Goal: Task Accomplishment & Management: Manage account settings

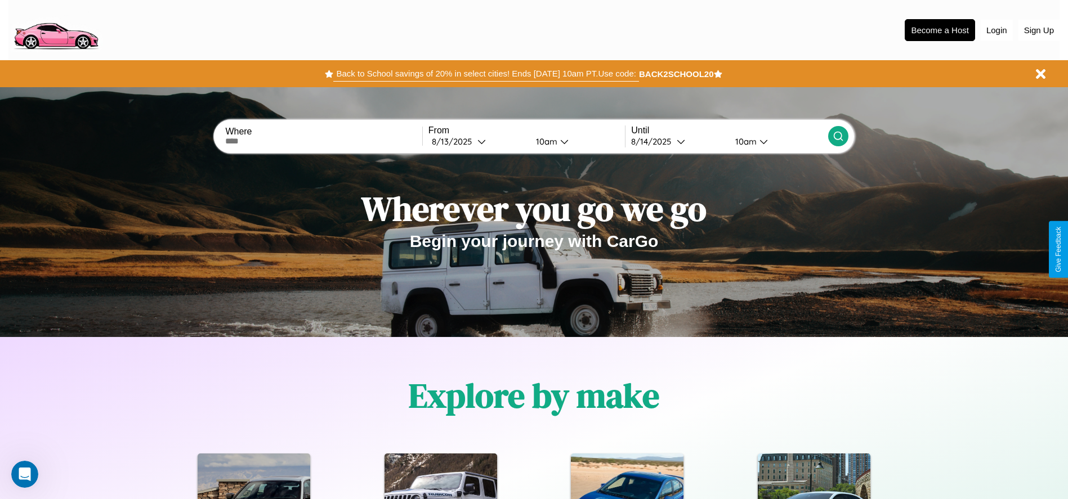
click at [486, 74] on button "Back to School savings of 20% in select cities! Ends [DATE] 10am PT. Use code:" at bounding box center [485, 74] width 305 height 16
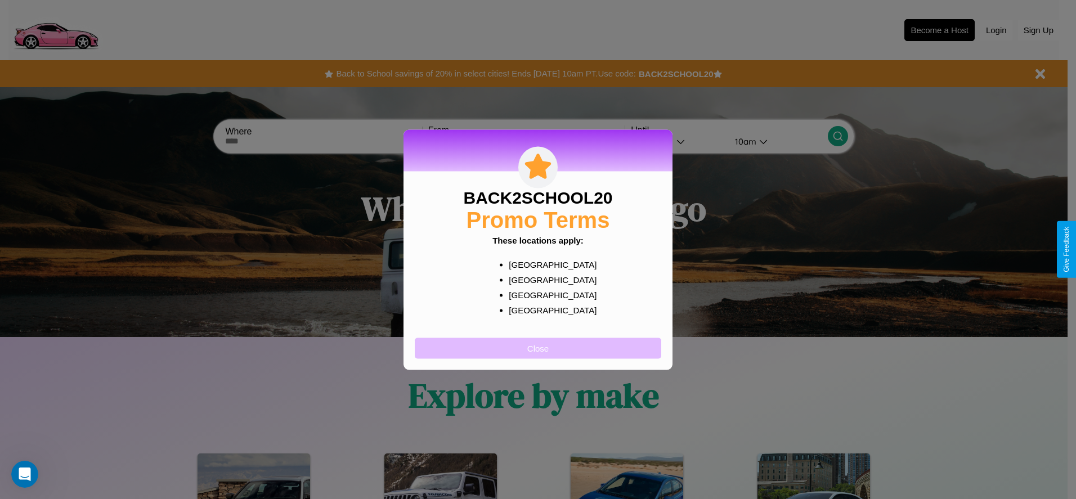
click at [538, 348] on button "Close" at bounding box center [538, 348] width 247 height 21
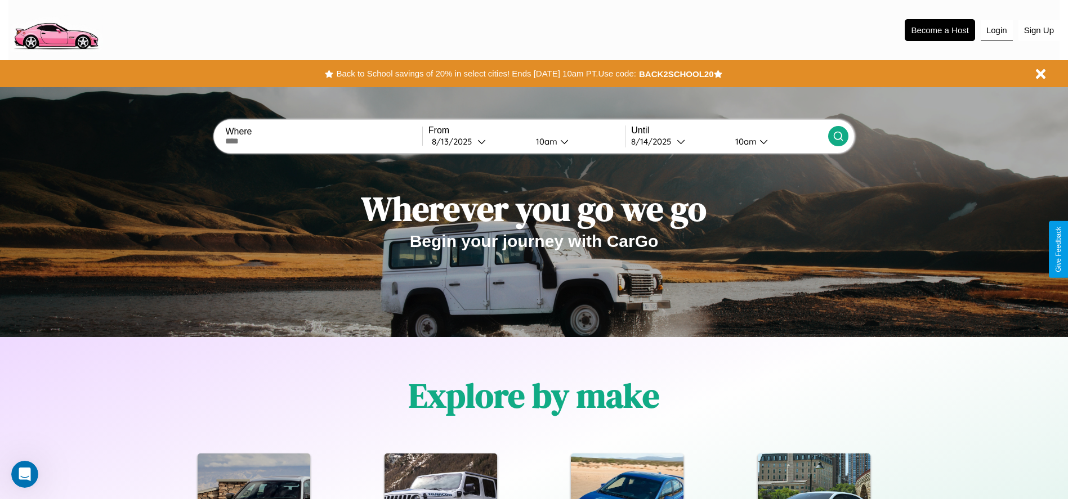
click at [996, 30] on button "Login" at bounding box center [996, 30] width 32 height 21
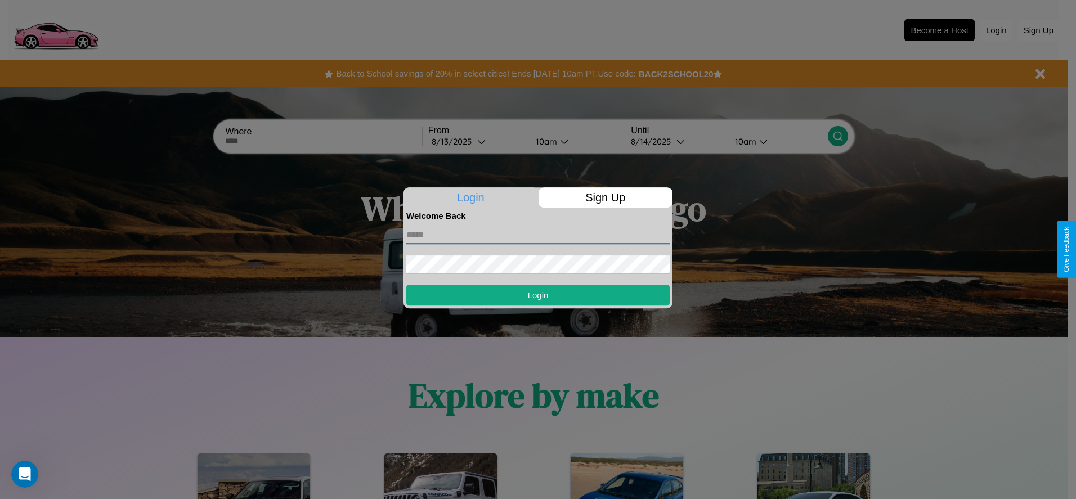
click at [538, 235] on input "text" at bounding box center [537, 235] width 263 height 18
type input "**********"
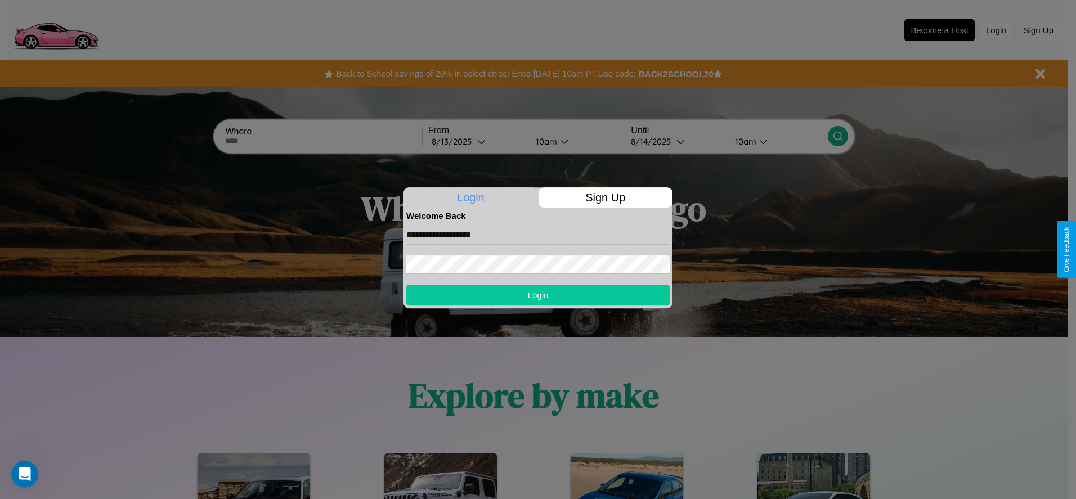
click at [538, 295] on button "Login" at bounding box center [537, 295] width 263 height 21
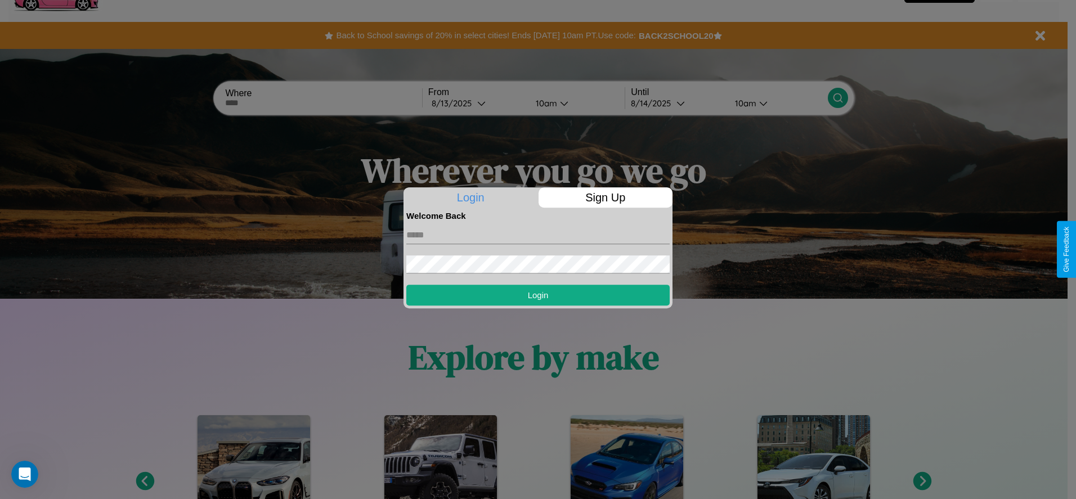
scroll to position [1362, 0]
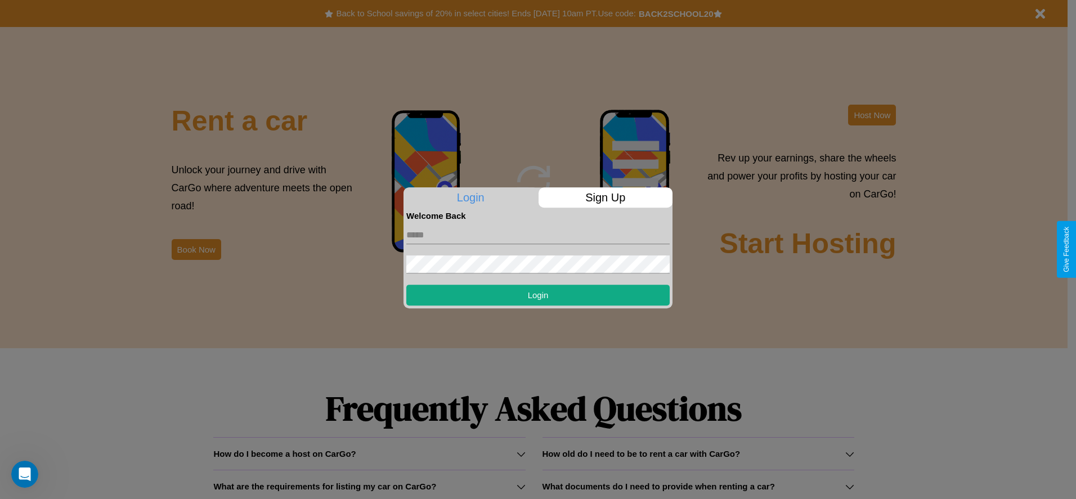
click at [196, 249] on div at bounding box center [538, 249] width 1076 height 499
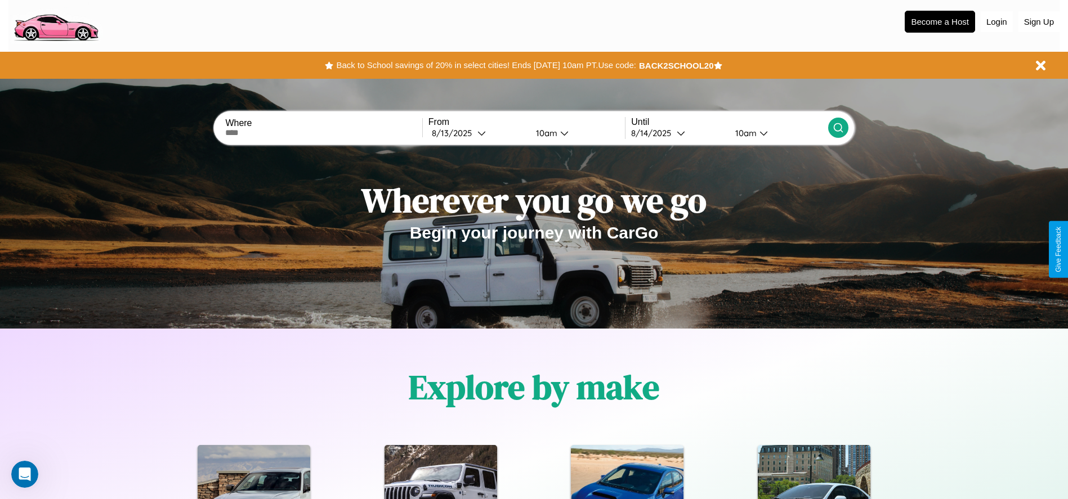
scroll to position [0, 0]
